Goal: Information Seeking & Learning: Learn about a topic

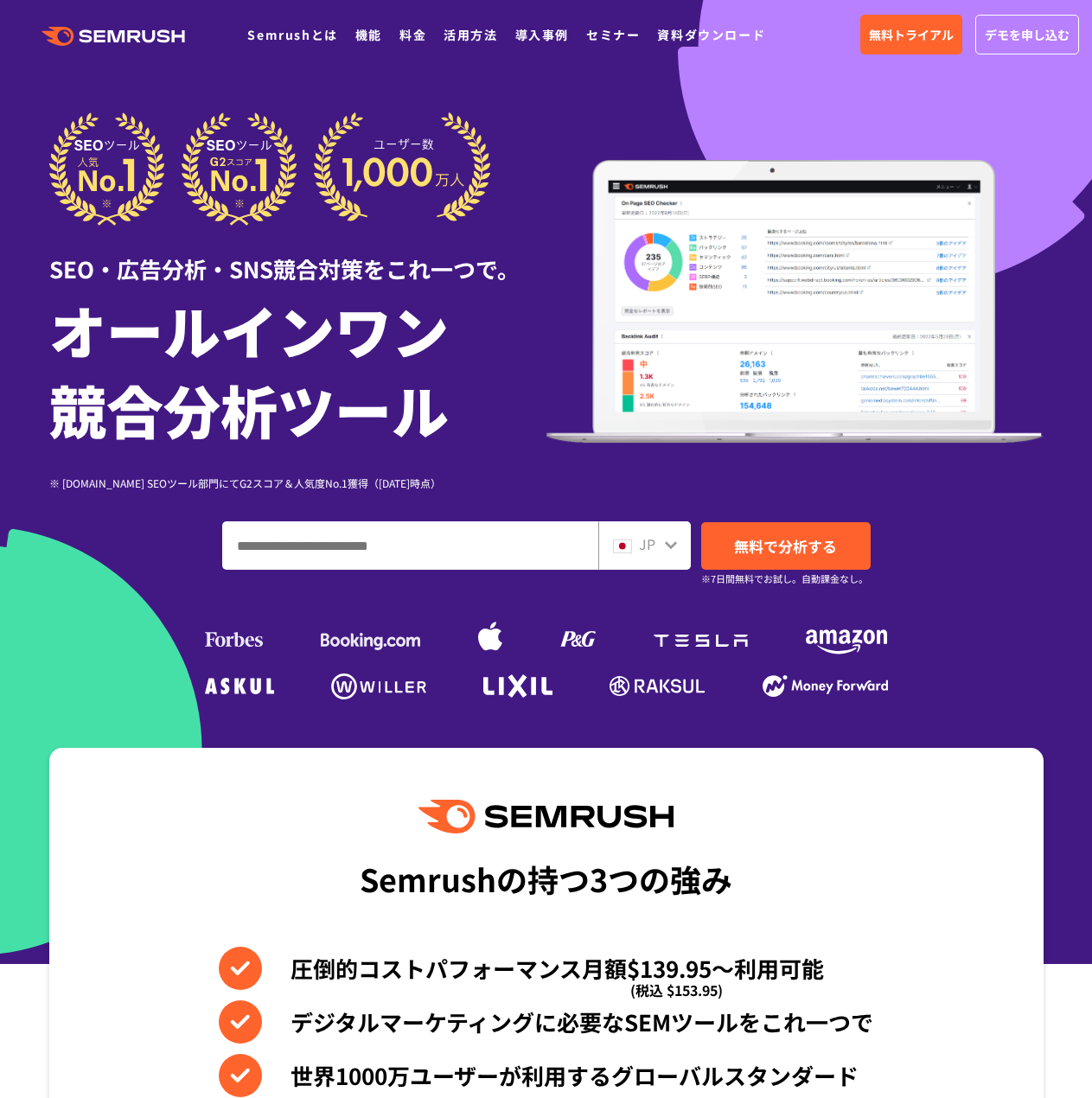
drag, startPoint x: 0, startPoint y: 0, endPoint x: 441, endPoint y: 552, distance: 706.5
click at [441, 552] on input "ドメイン、キーワードまたはURLを入力してください" at bounding box center [410, 546] width 374 height 47
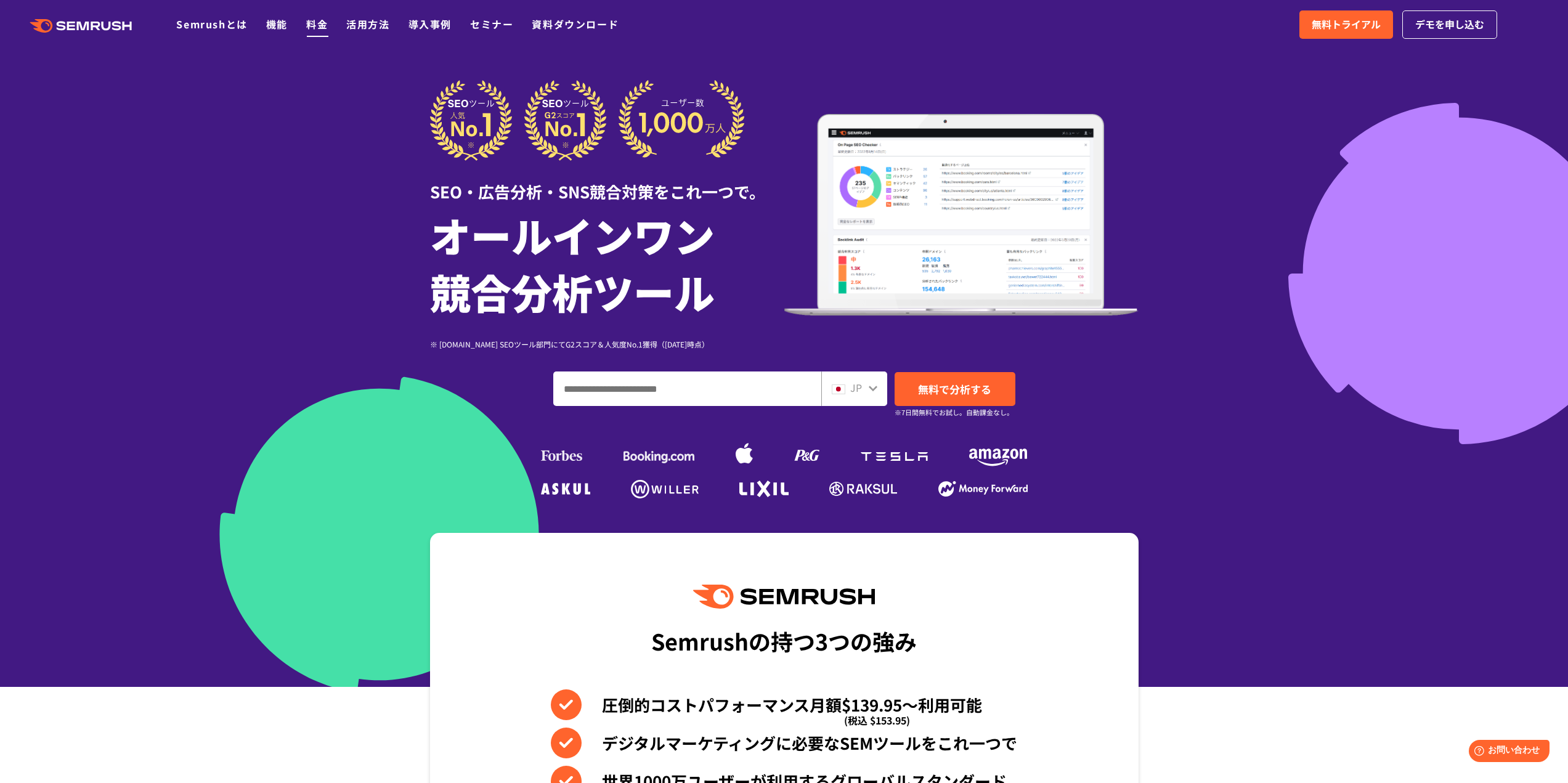
click at [321, 19] on link "料金" at bounding box center [317, 24] width 22 height 15
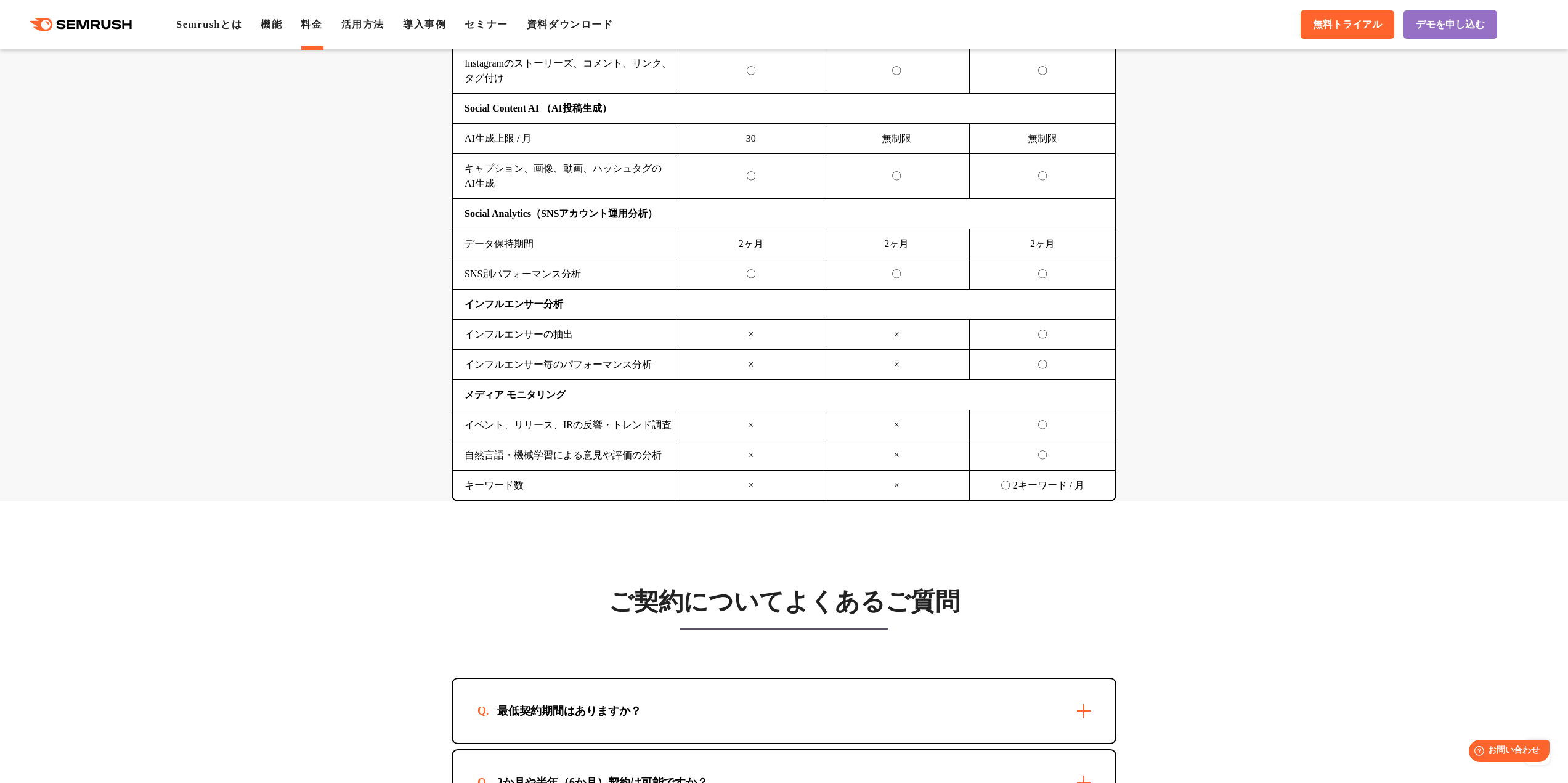
scroll to position [2588, 0]
